Goal: Information Seeking & Learning: Learn about a topic

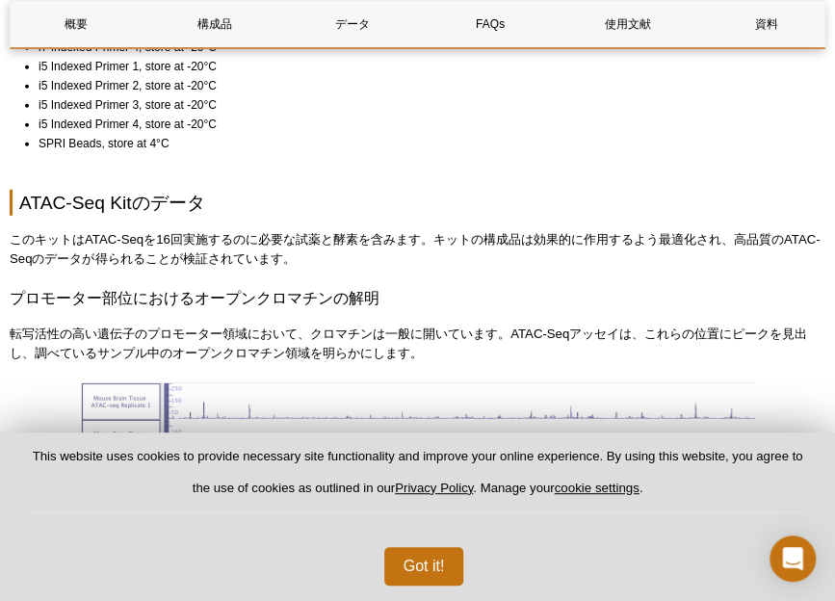
scroll to position [1834, 0]
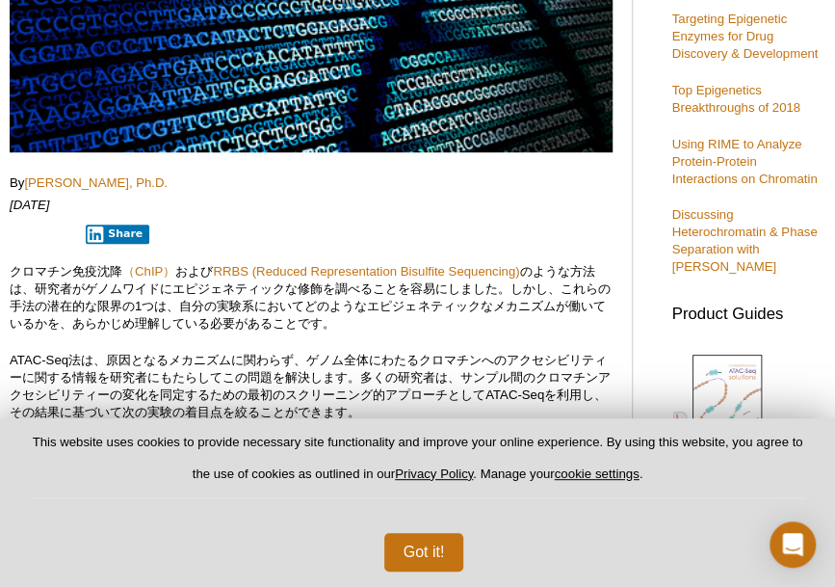
scroll to position [390, 0]
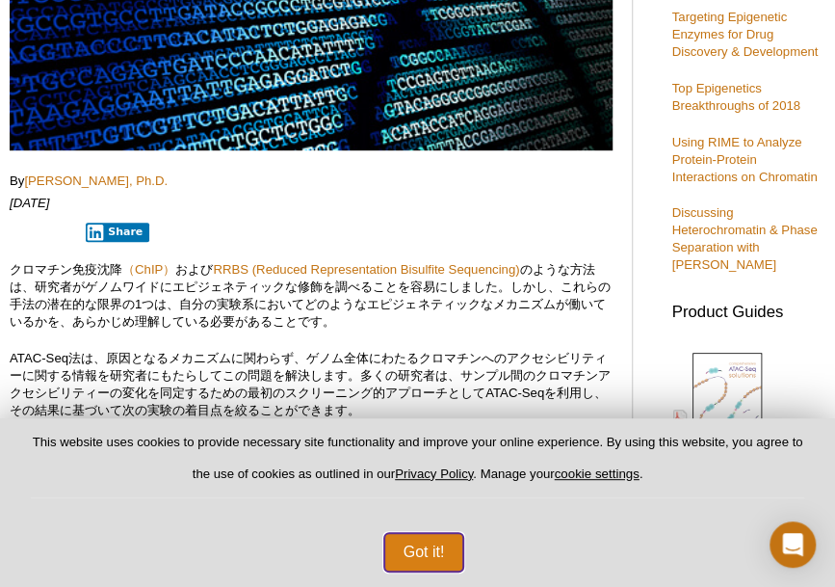
click at [444, 544] on button "Got it!" at bounding box center [424, 552] width 80 height 39
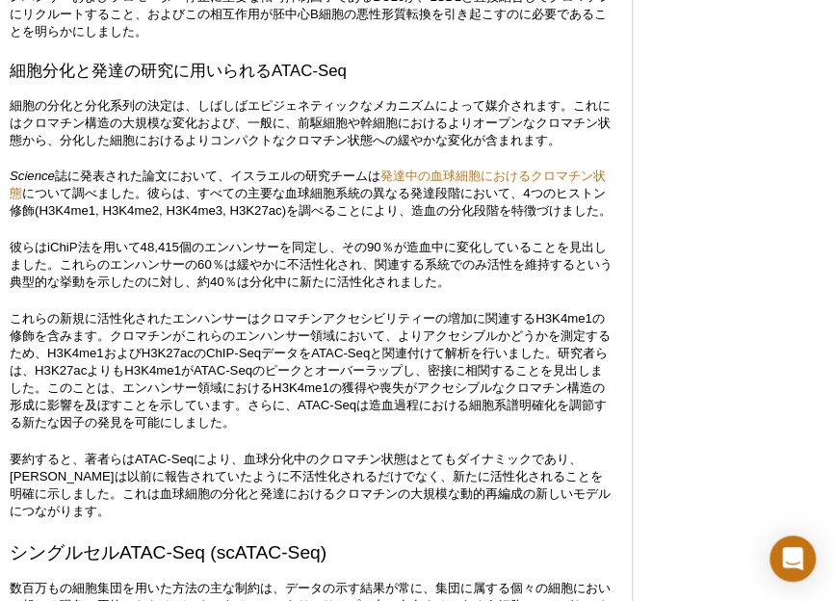
scroll to position [4114, 0]
